Goal: Information Seeking & Learning: Check status

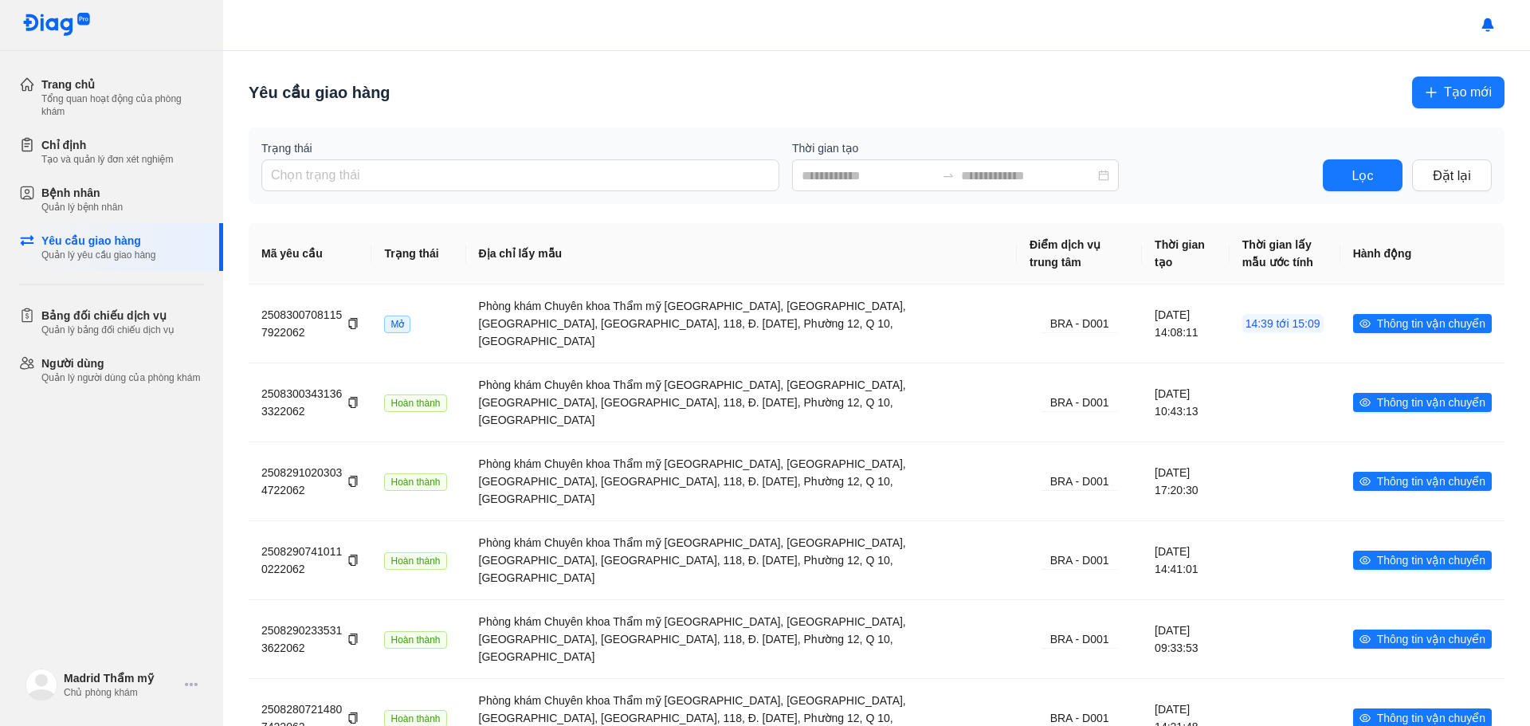
click at [82, 194] on div "Bệnh nhân" at bounding box center [81, 193] width 81 height 16
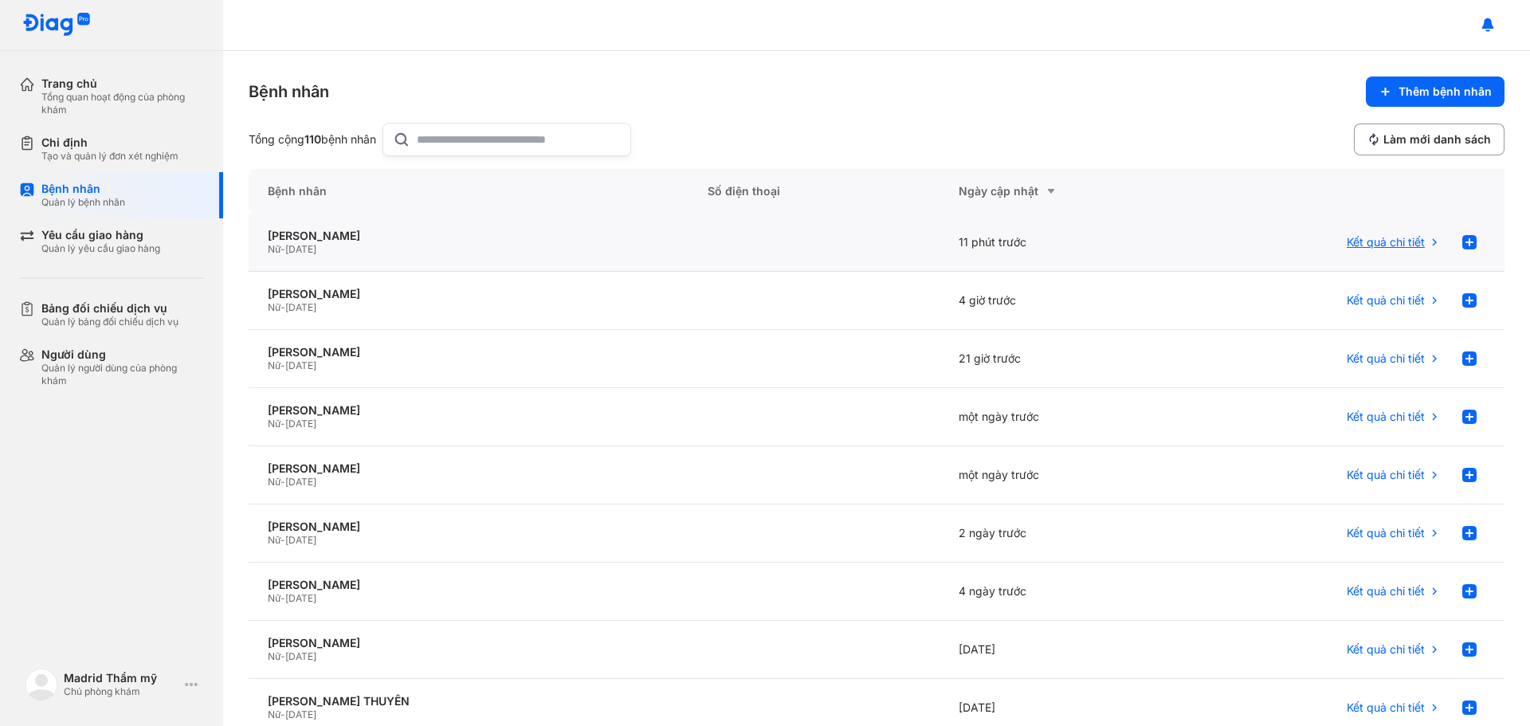
click at [1392, 246] on span "Kết quả chi tiết" at bounding box center [1386, 242] width 78 height 14
